Goal: Information Seeking & Learning: Learn about a topic

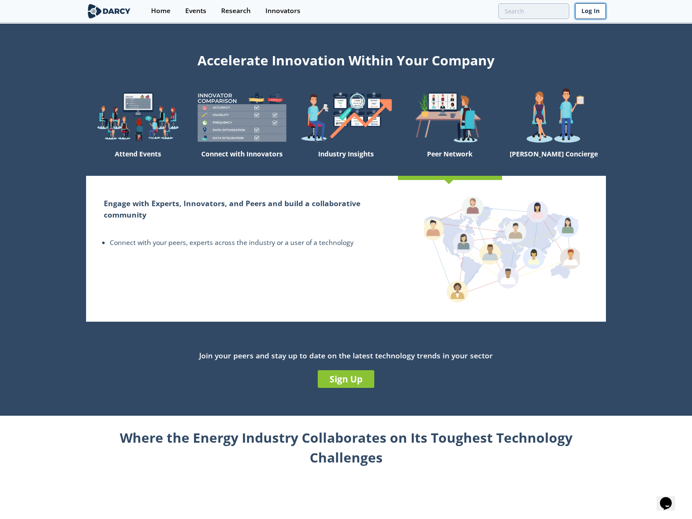
click at [592, 6] on link "Log In" at bounding box center [590, 11] width 31 height 16
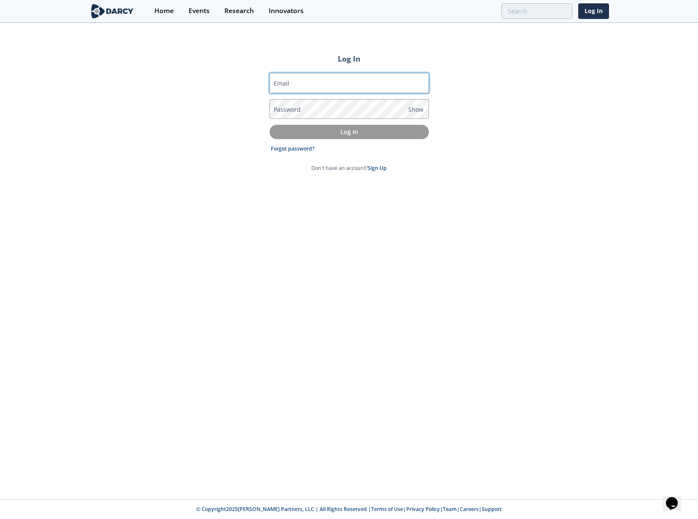
type input "[PERSON_NAME][EMAIL_ADDRESS][DOMAIN_NAME]"
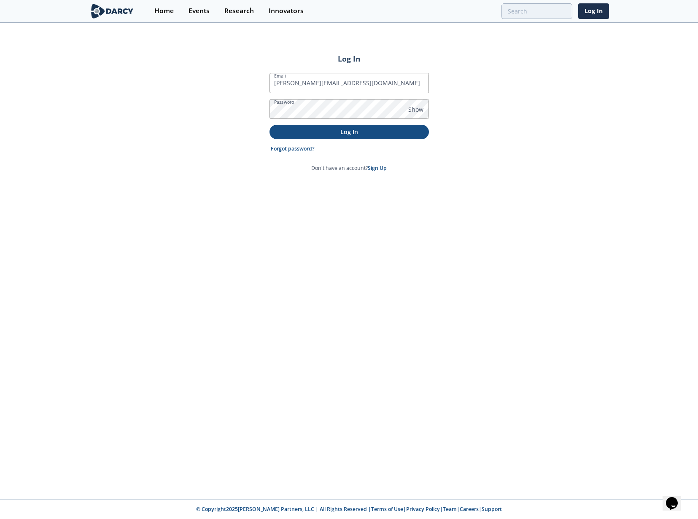
click at [320, 130] on p "Log In" at bounding box center [350, 131] width 148 height 9
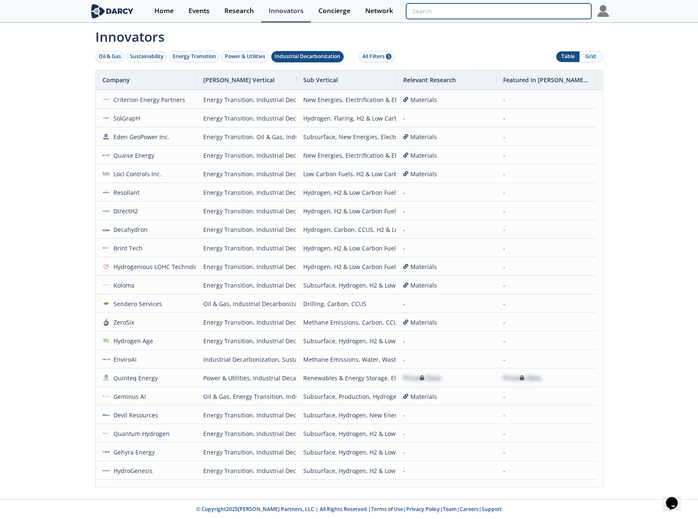
click at [565, 8] on input "search" at bounding box center [498, 11] width 185 height 16
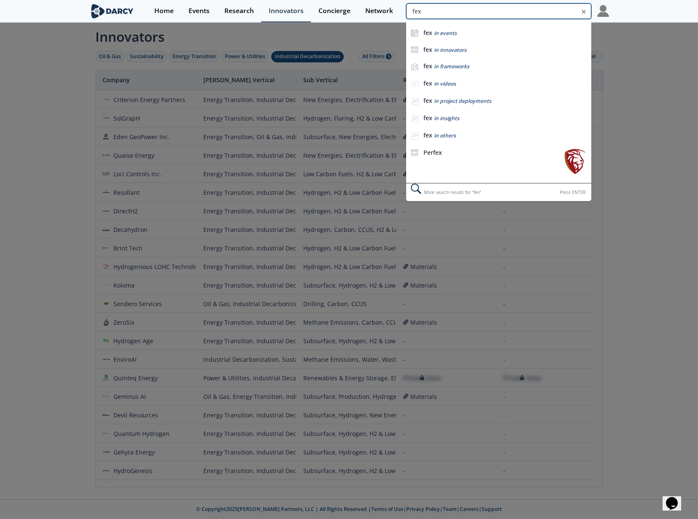
type input "fex"
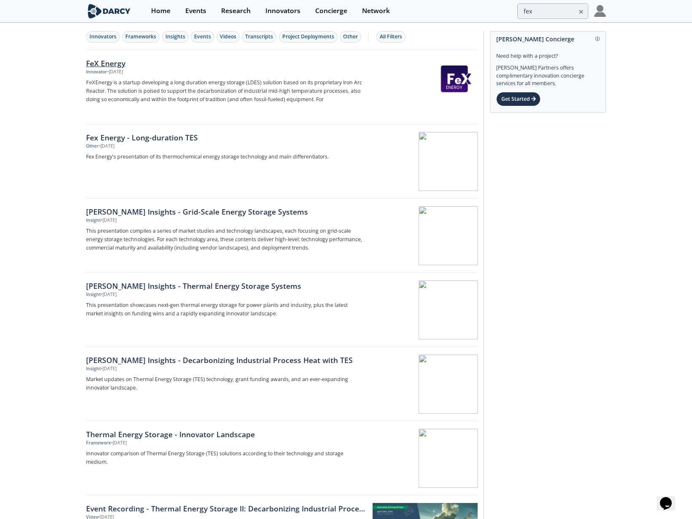
click at [109, 65] on div "FeX Energy" at bounding box center [225, 63] width 279 height 11
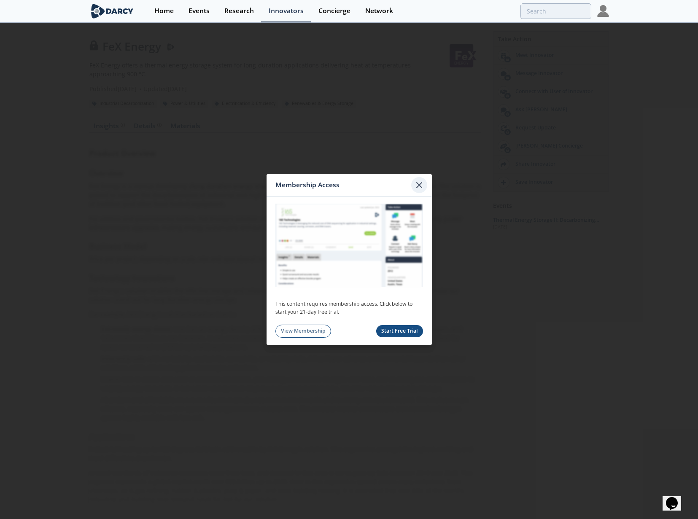
click at [418, 185] on icon at bounding box center [419, 185] width 10 height 10
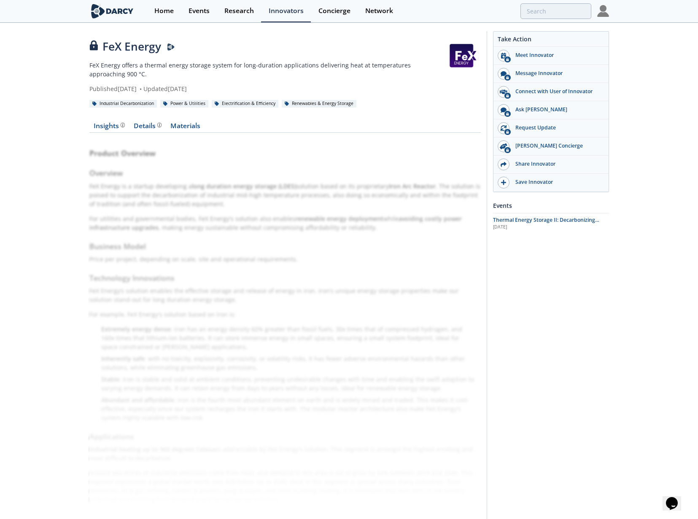
click at [605, 18] on div at bounding box center [603, 11] width 12 height 22
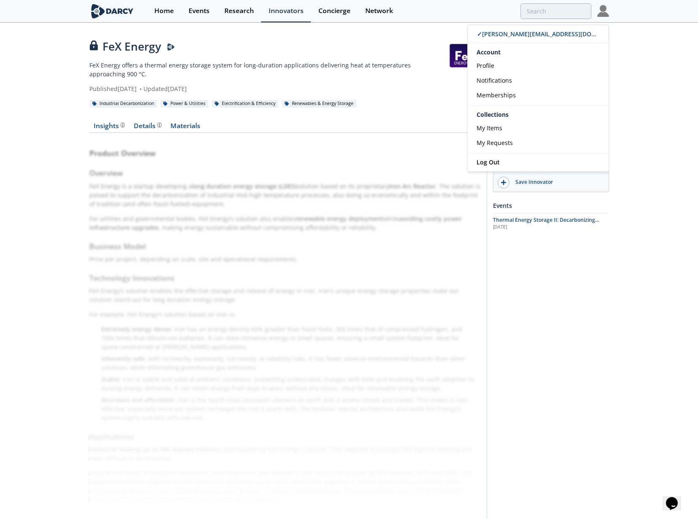
click at [413, 101] on div "Industrial Decarbonization Power & Utilities Electrification & Efficiency Renew…" at bounding box center [285, 103] width 392 height 9
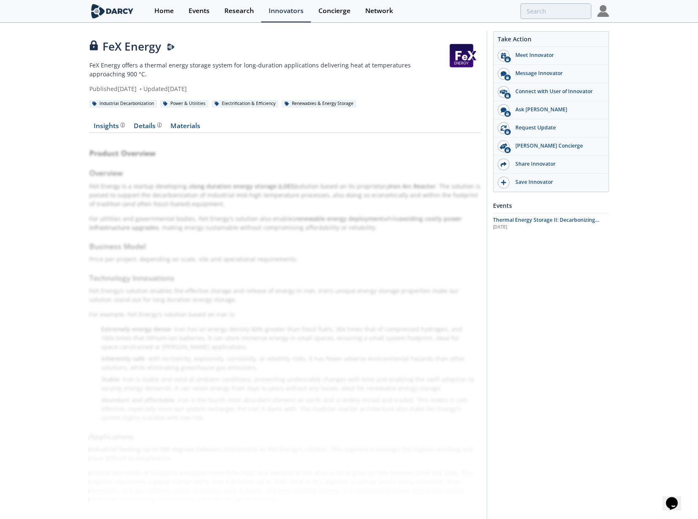
click at [125, 102] on div "Industrial Decarbonization" at bounding box center [123, 104] width 68 height 8
type input "fex"
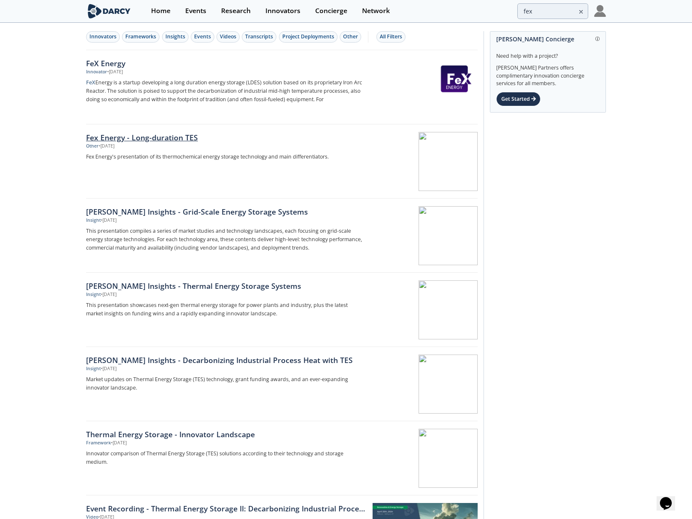
click at [156, 138] on div "Fex Energy - Long-duration TES" at bounding box center [225, 137] width 279 height 11
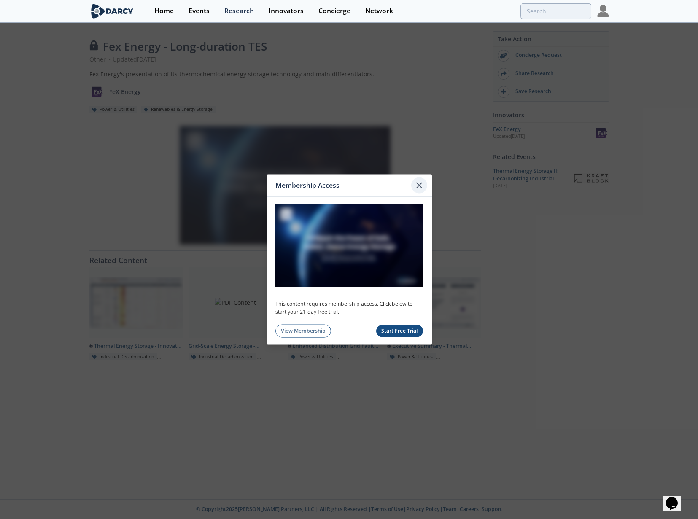
click at [419, 184] on icon at bounding box center [419, 185] width 10 height 10
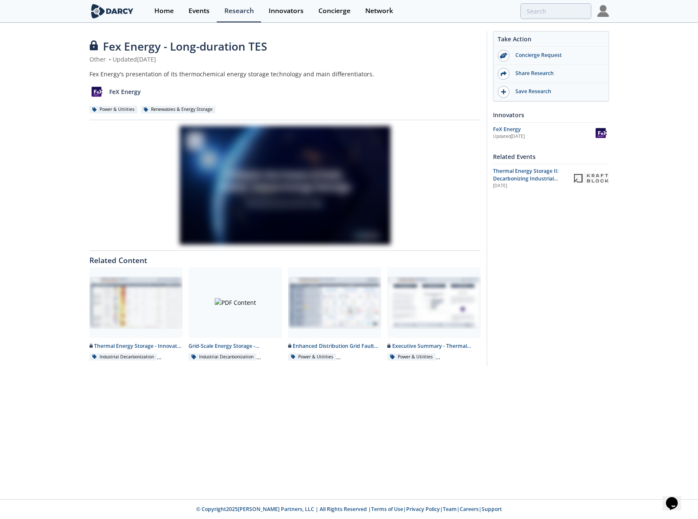
click at [605, 10] on img at bounding box center [603, 11] width 12 height 12
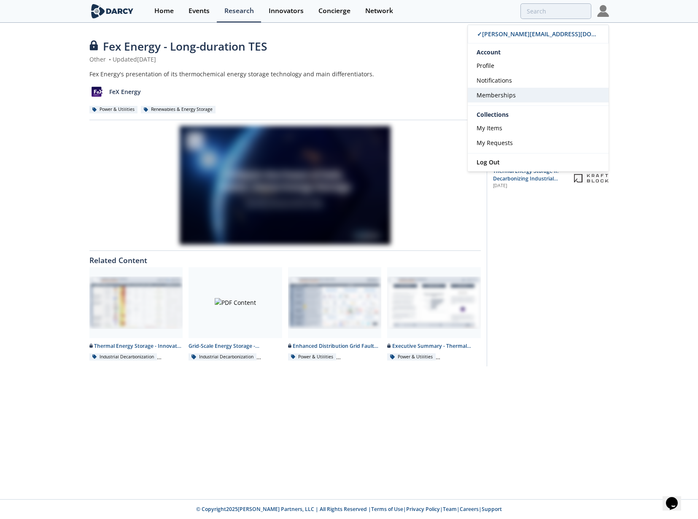
click at [487, 97] on span "Memberships" at bounding box center [496, 95] width 39 height 8
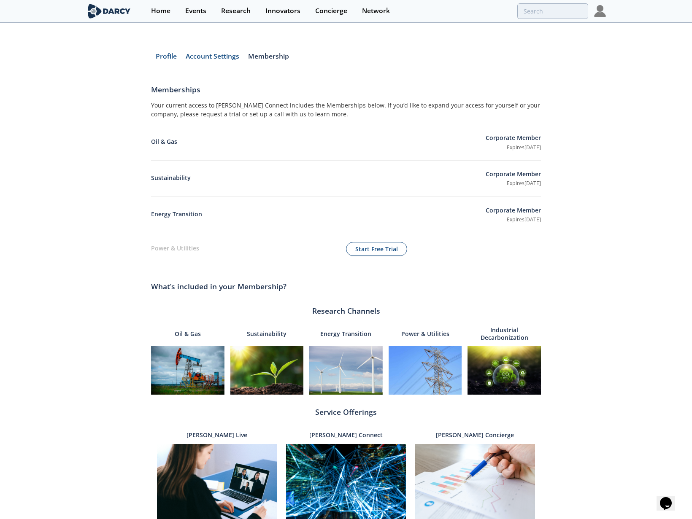
click at [363, 215] on p "Energy Transition" at bounding box center [318, 215] width 335 height 11
click at [204, 214] on p "Energy Transition" at bounding box center [318, 215] width 335 height 11
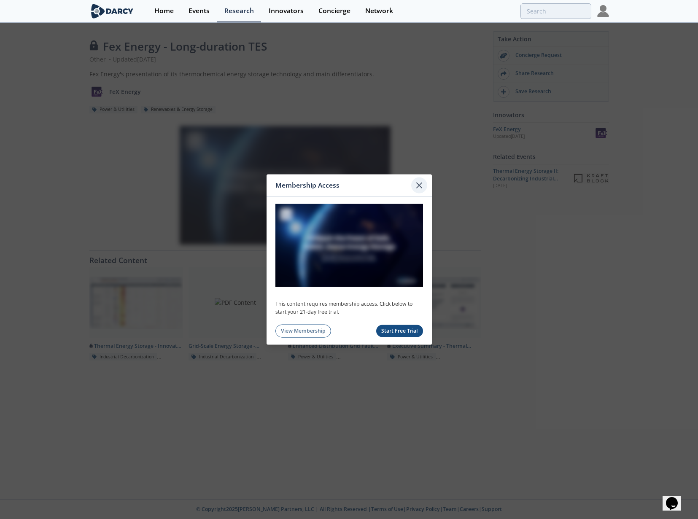
click at [420, 187] on icon at bounding box center [419, 185] width 10 height 10
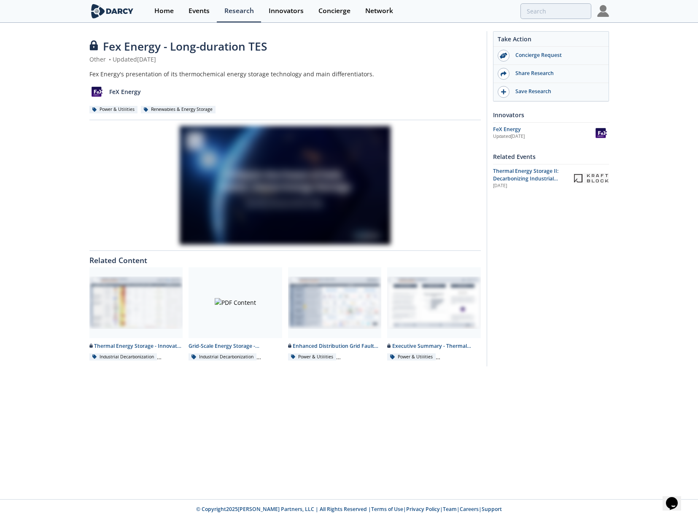
type input "fex"
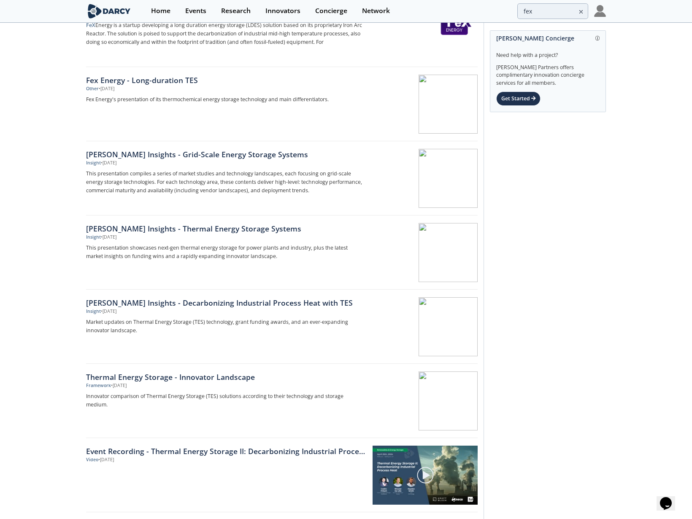
scroll to position [10, 0]
